Goal: Task Accomplishment & Management: Manage account settings

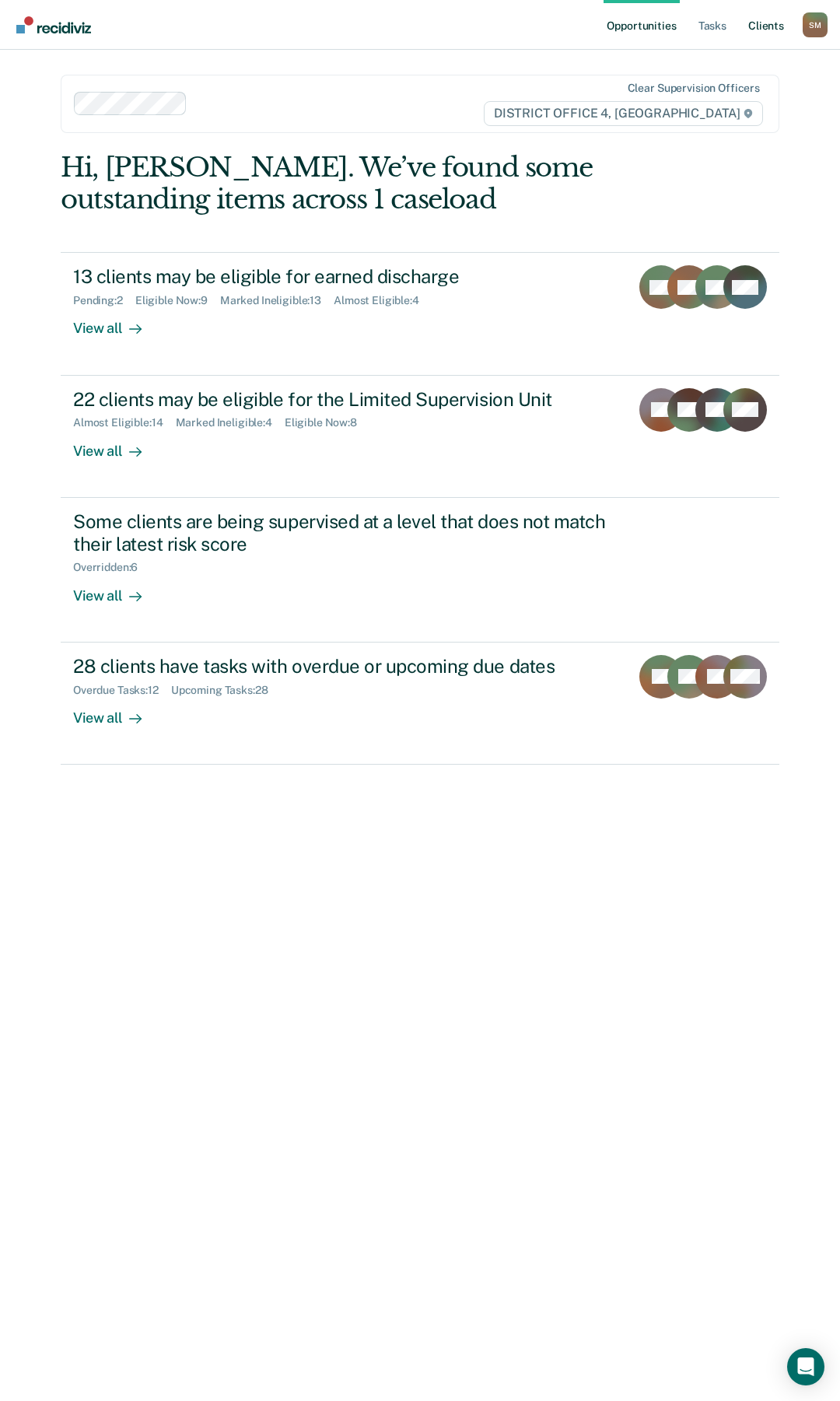
click at [757, 26] on link "Client s" at bounding box center [766, 25] width 42 height 50
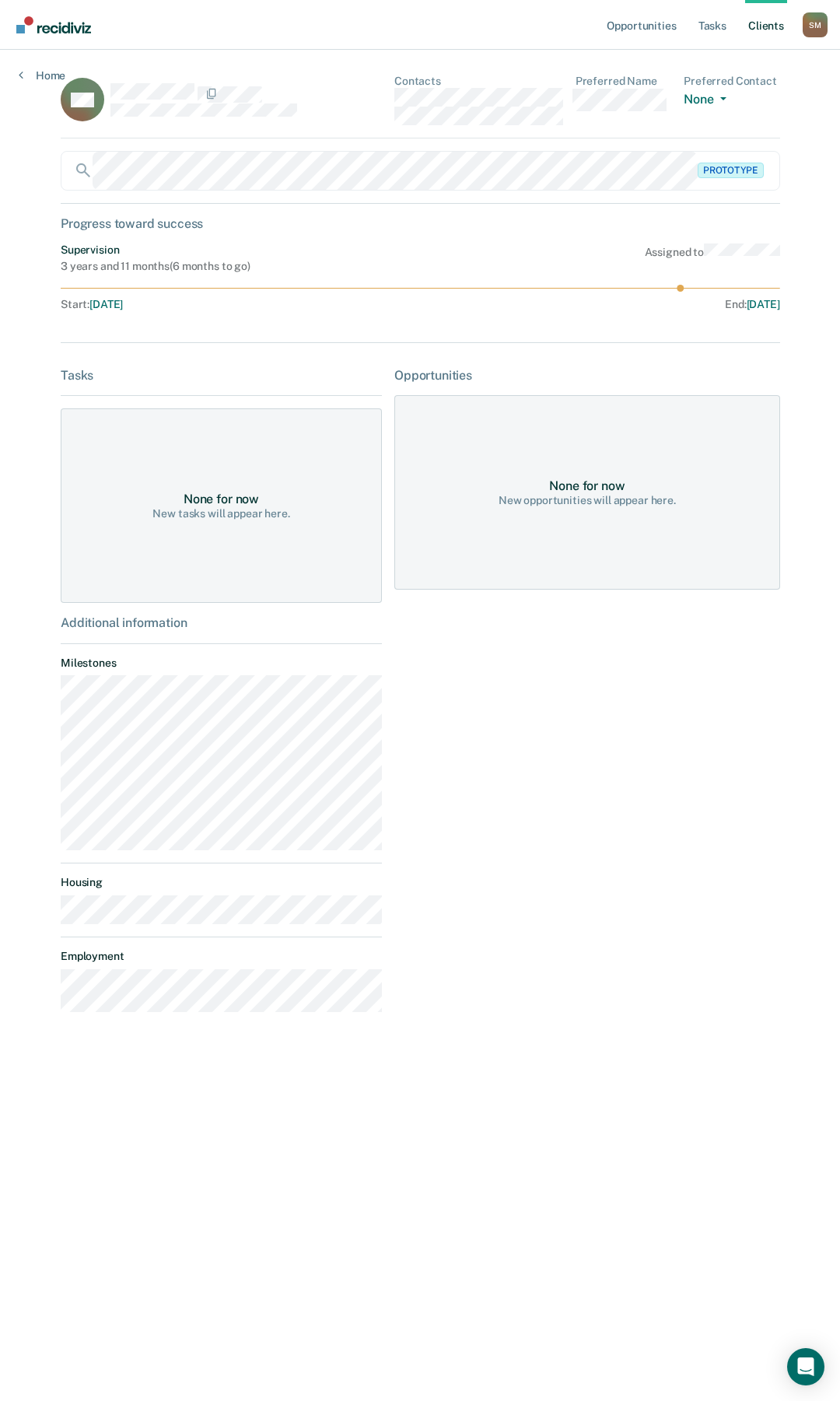
click at [53, 918] on main "MC Contacts Preferred Name Preferred Contact None Call Text Email None Prototyp…" at bounding box center [420, 706] width 756 height 1314
click at [766, 27] on link "Client s" at bounding box center [766, 25] width 42 height 50
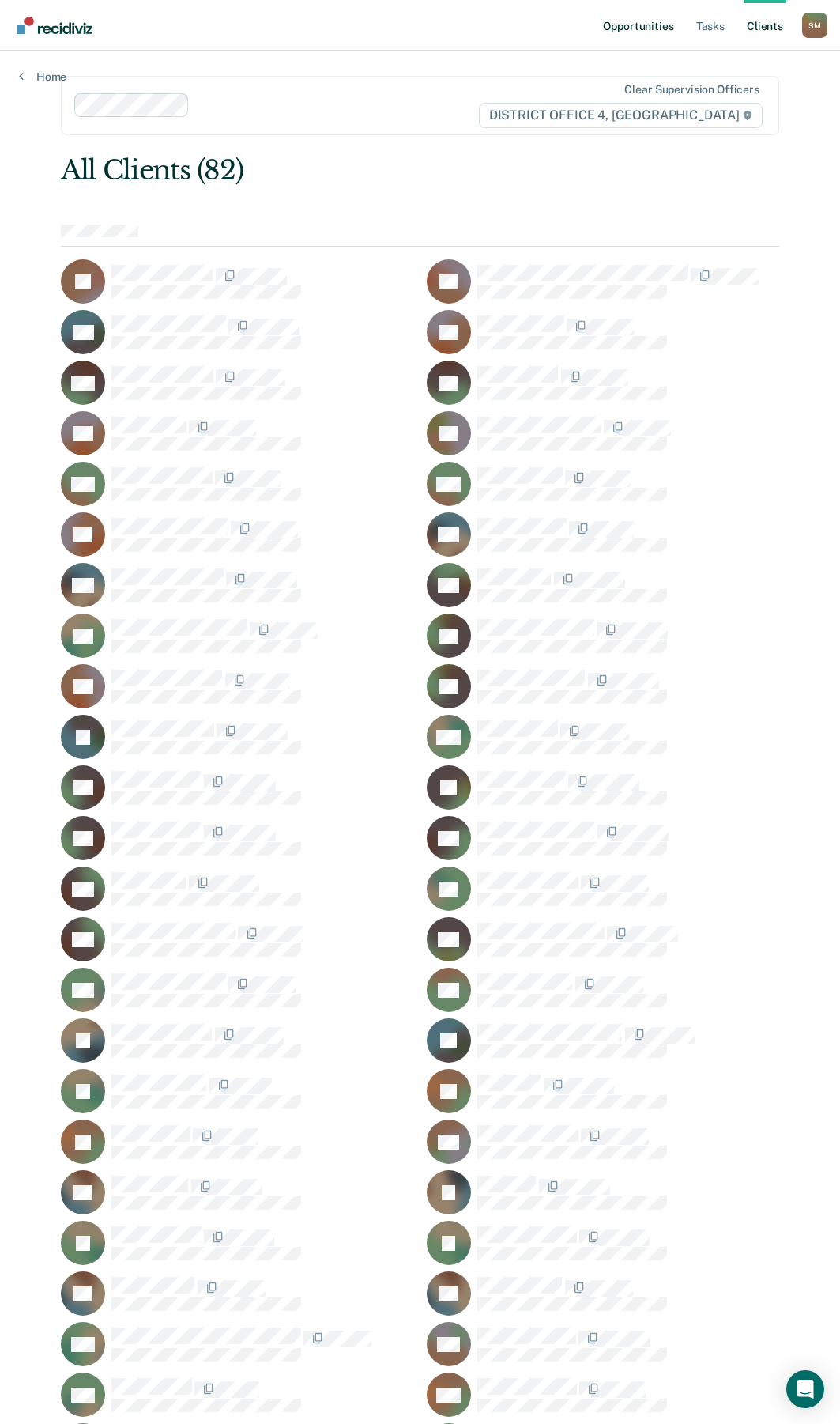
click at [658, 27] on link "Opportunities" at bounding box center [638, 25] width 77 height 51
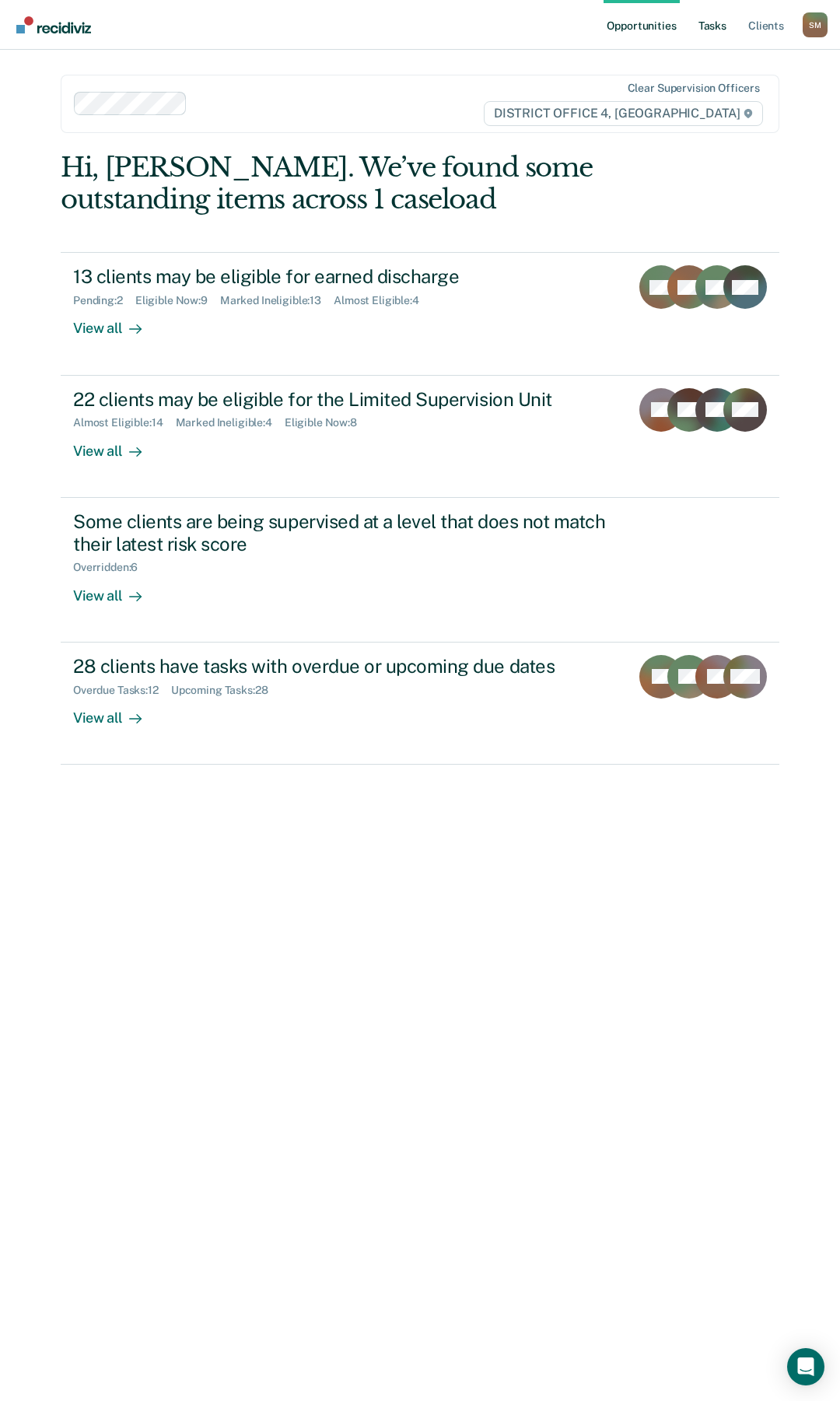
click at [714, 25] on link "Tasks" at bounding box center [712, 25] width 34 height 50
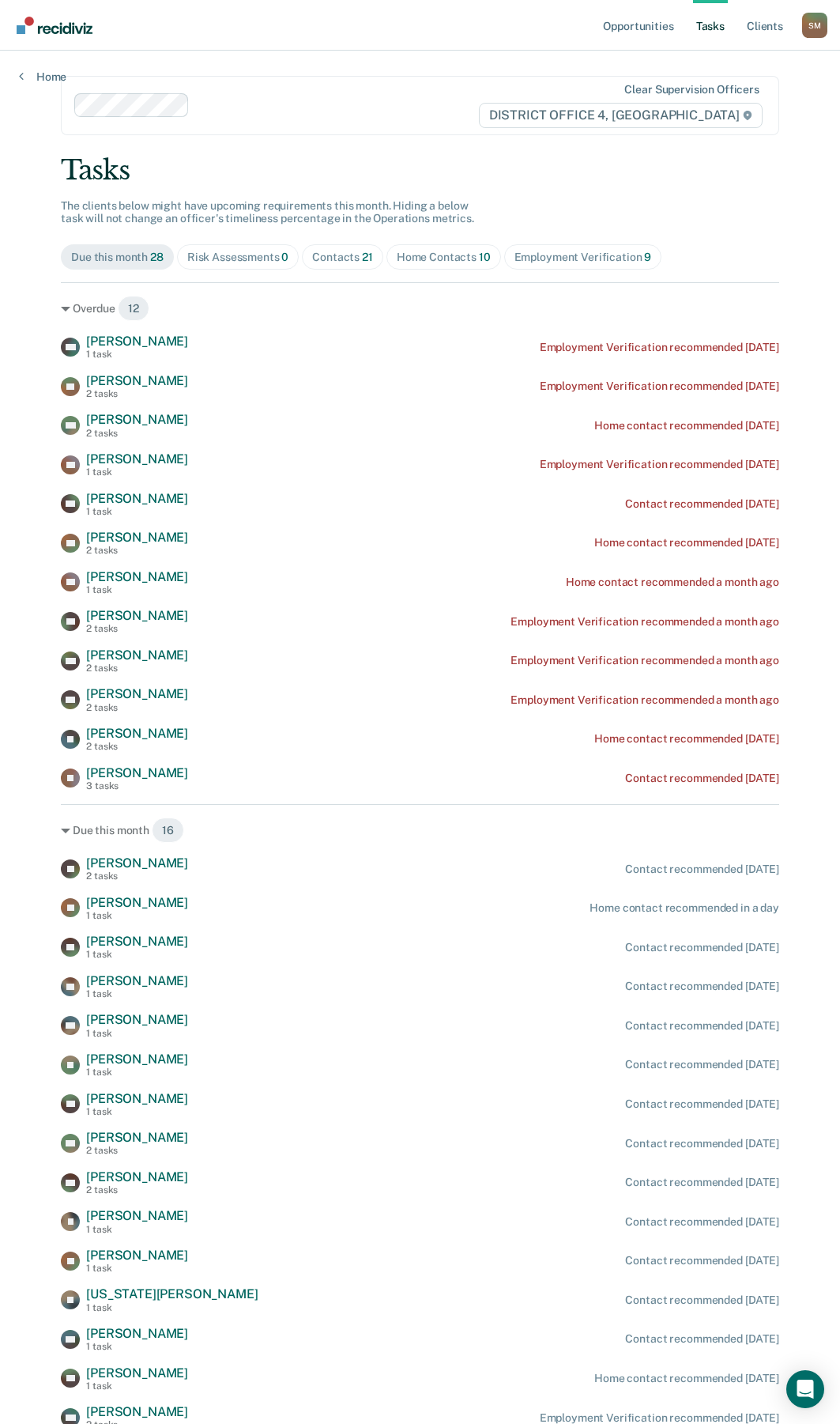
click at [350, 253] on div "Contacts 21" at bounding box center [342, 257] width 61 height 14
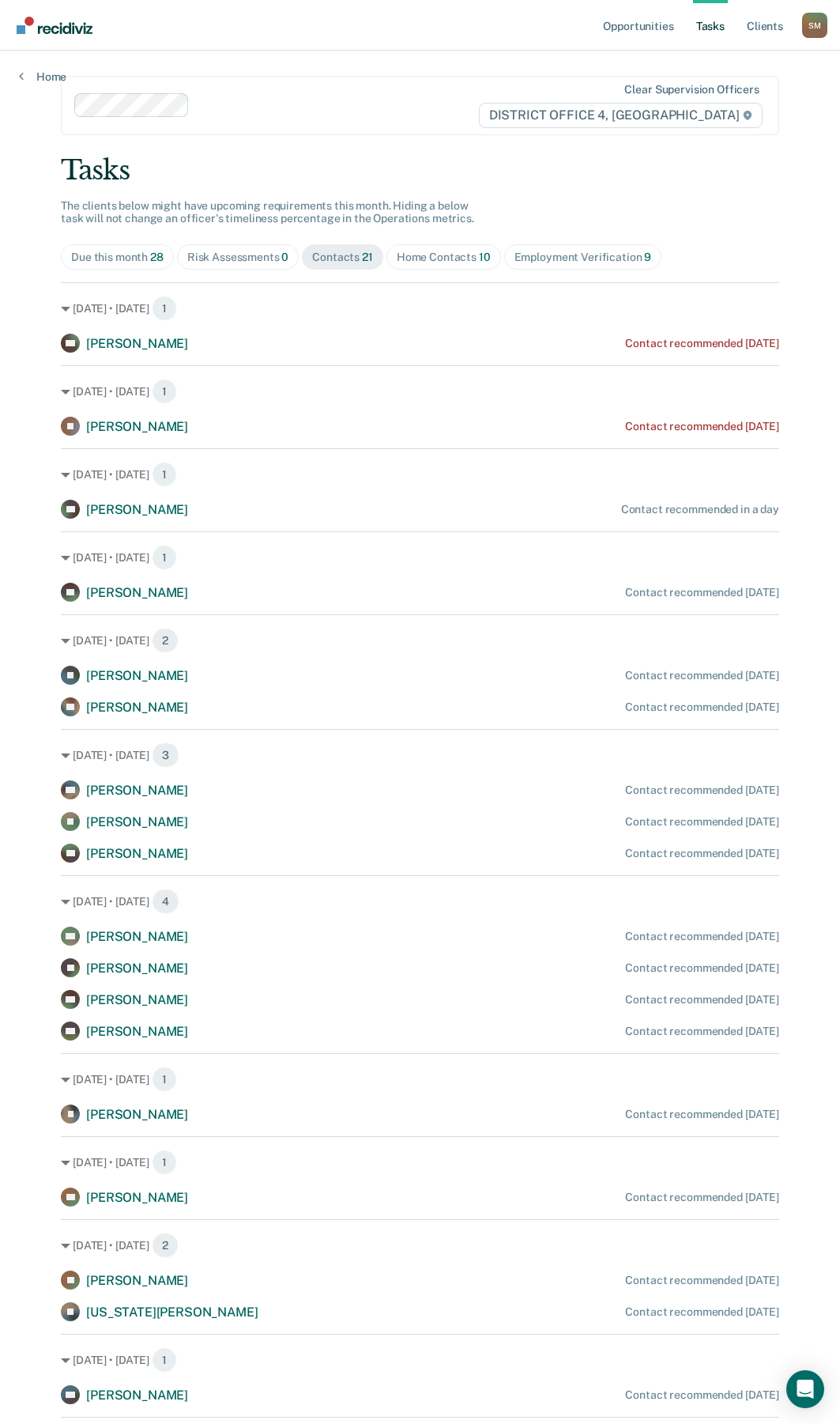
click at [127, 262] on div "Due this month 28" at bounding box center [118, 257] width 93 height 14
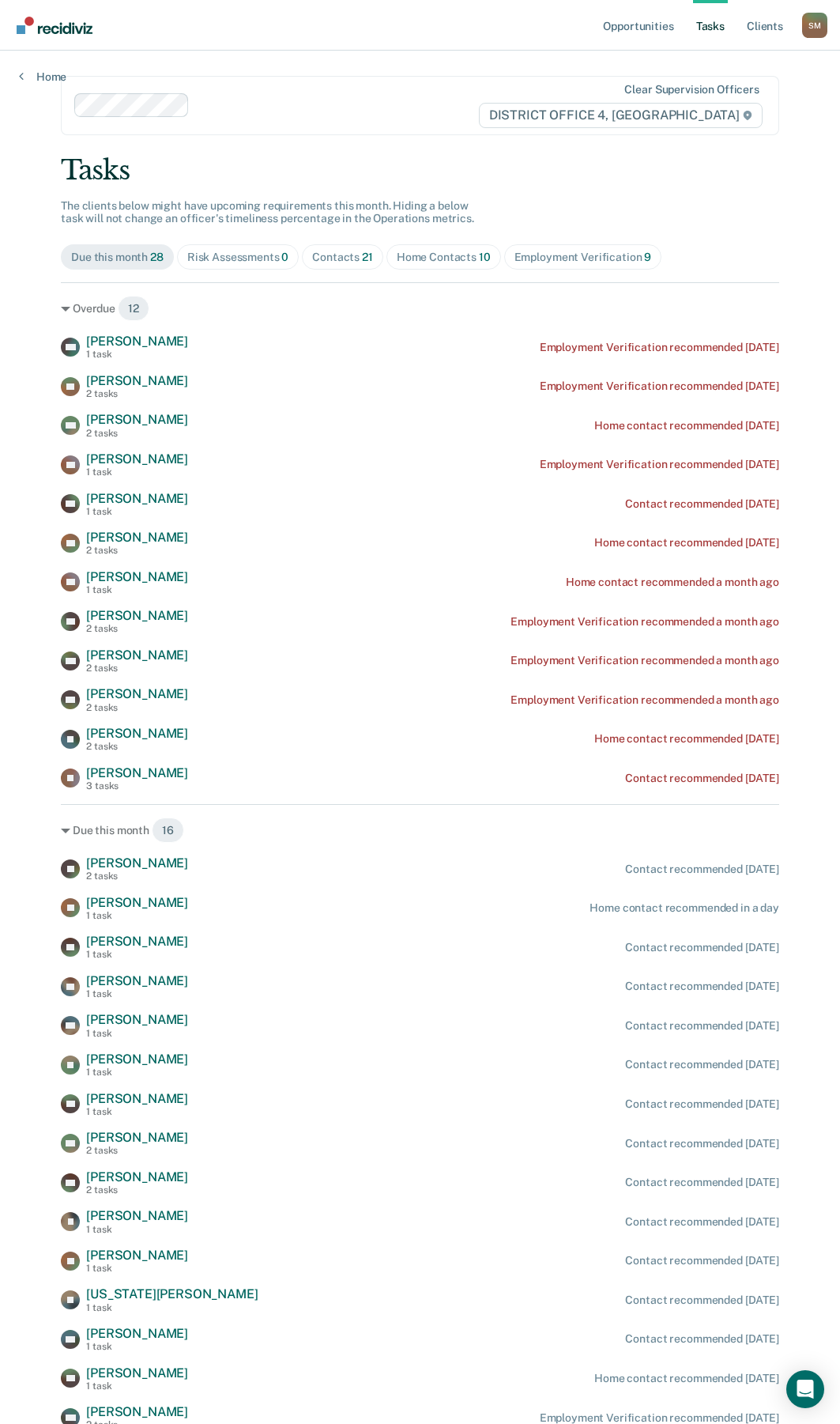
click at [579, 260] on div "Employment Verification 9" at bounding box center [584, 257] width 138 height 14
